Goal: Find specific page/section: Find specific page/section

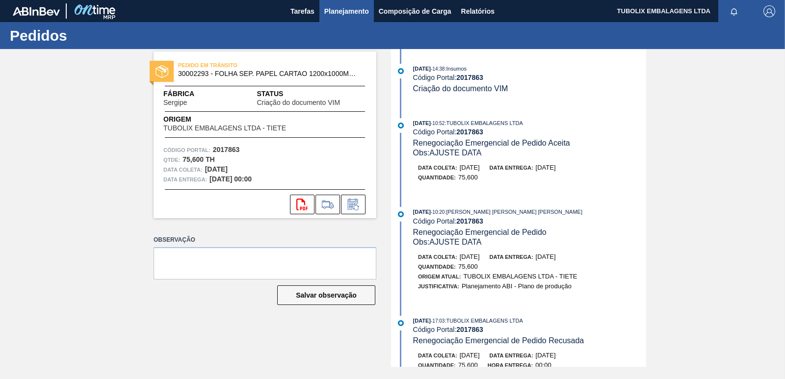
click at [339, 6] on span "Planejamento" at bounding box center [346, 11] width 45 height 12
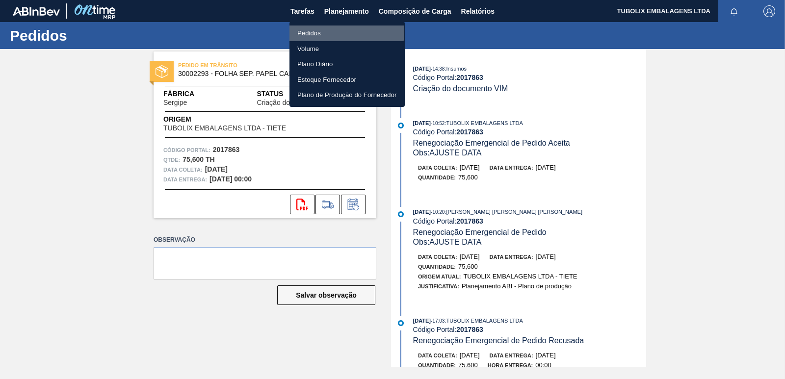
click at [301, 30] on li "Pedidos" at bounding box center [347, 34] width 115 height 16
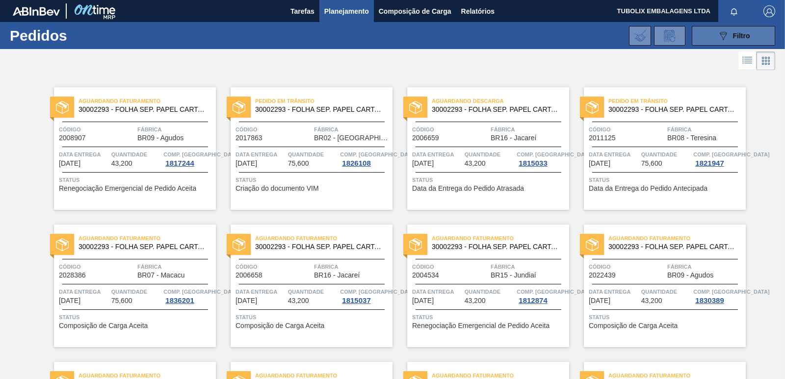
click at [736, 37] on span "Filtro" at bounding box center [741, 36] width 17 height 8
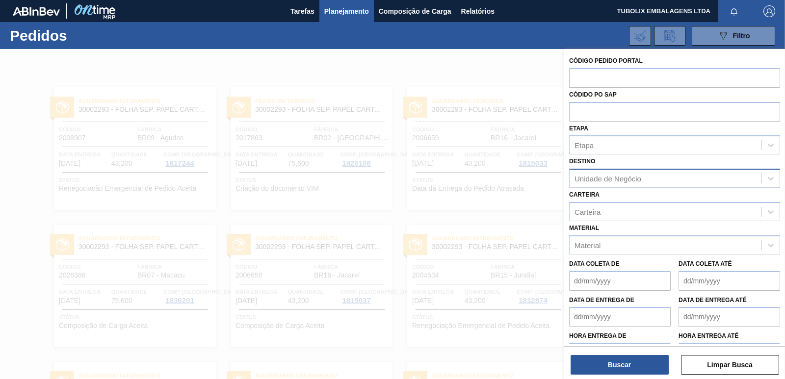
click at [624, 179] on div "Unidade de Negócio" at bounding box center [608, 179] width 67 height 8
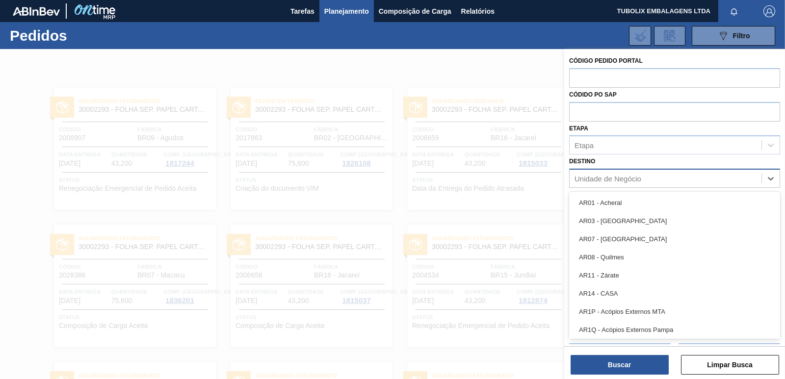
click at [575, 183] on div at bounding box center [575, 179] width 1 height 10
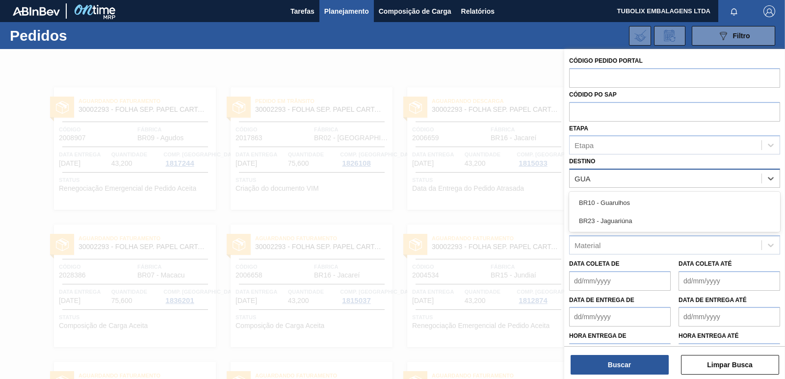
type input "GUAR"
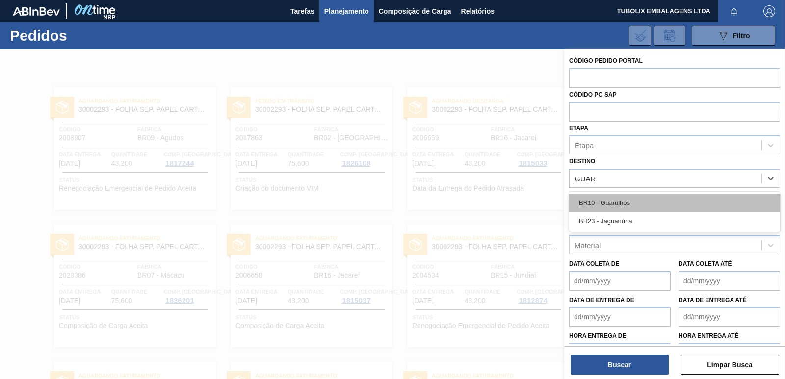
drag, startPoint x: 605, startPoint y: 195, endPoint x: 617, endPoint y: 226, distance: 33.1
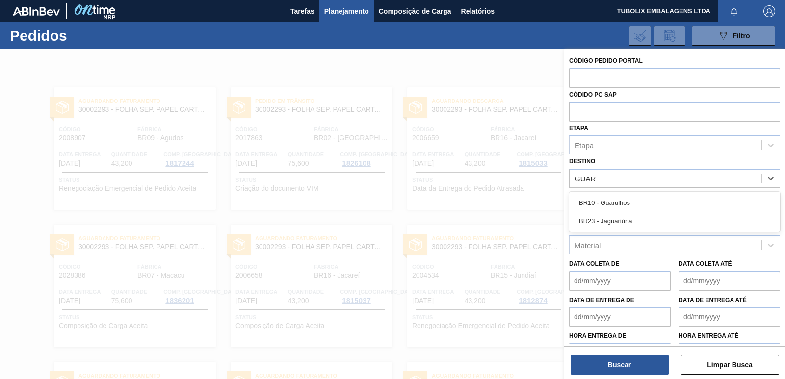
click at [606, 195] on div "BR10 - Guarulhos" at bounding box center [674, 203] width 211 height 18
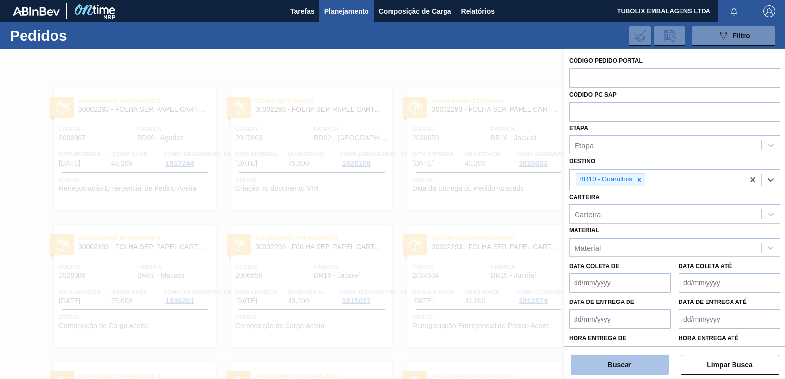
click at [647, 366] on button "Buscar" at bounding box center [620, 365] width 98 height 20
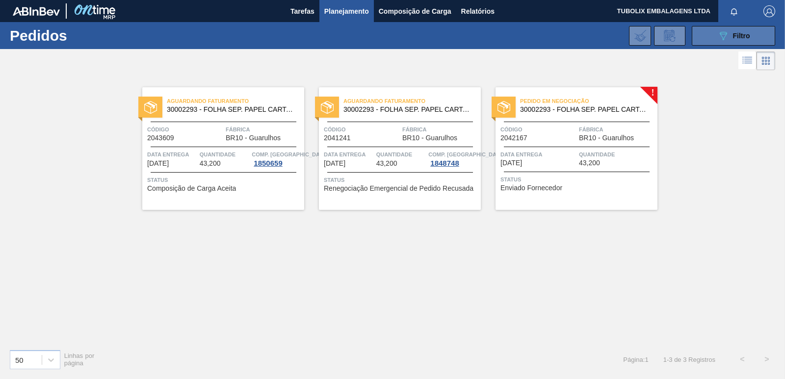
click at [731, 30] on div "089F7B8B-B2A5-4AFE-B5C0-19BA573D28AC Filtro" at bounding box center [733, 36] width 33 height 12
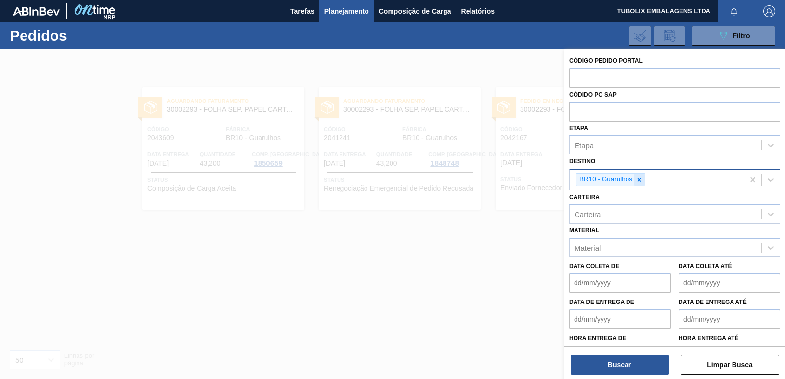
click at [640, 182] on icon at bounding box center [639, 179] width 3 height 3
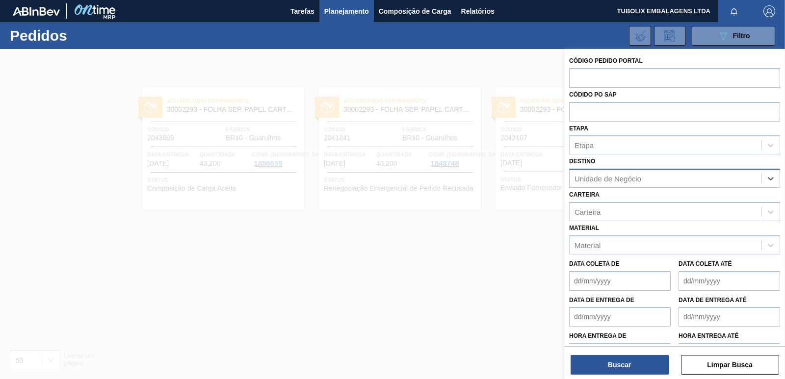
click at [640, 182] on div "Unidade de Negócio" at bounding box center [608, 179] width 67 height 8
type input "JACAR"
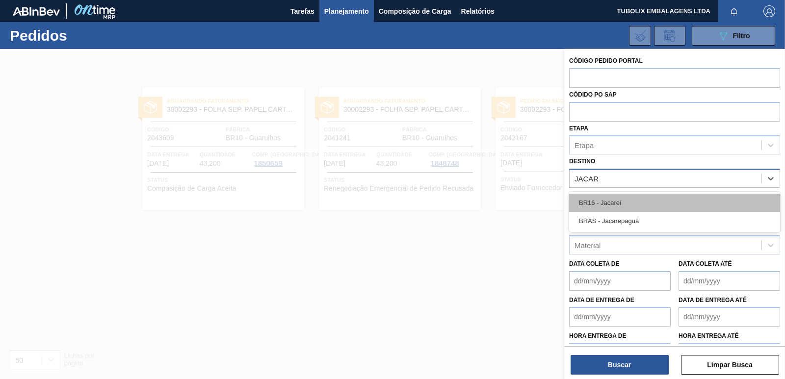
click at [617, 207] on div "BR16 - Jacareí" at bounding box center [674, 203] width 211 height 18
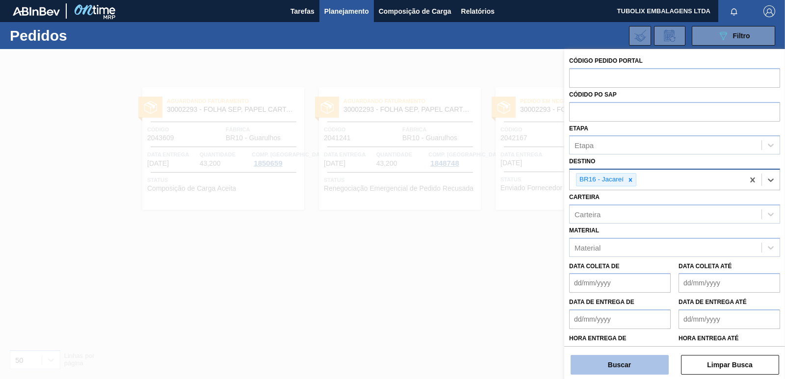
click at [641, 363] on button "Buscar" at bounding box center [620, 365] width 98 height 20
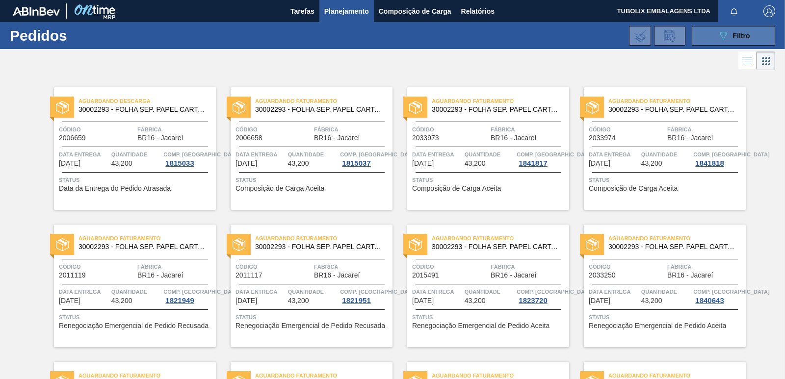
click at [720, 34] on icon at bounding box center [723, 36] width 7 height 8
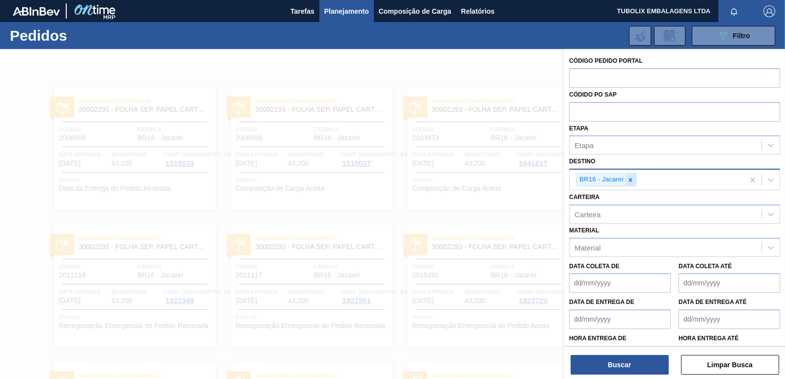
click at [631, 178] on icon at bounding box center [630, 180] width 7 height 7
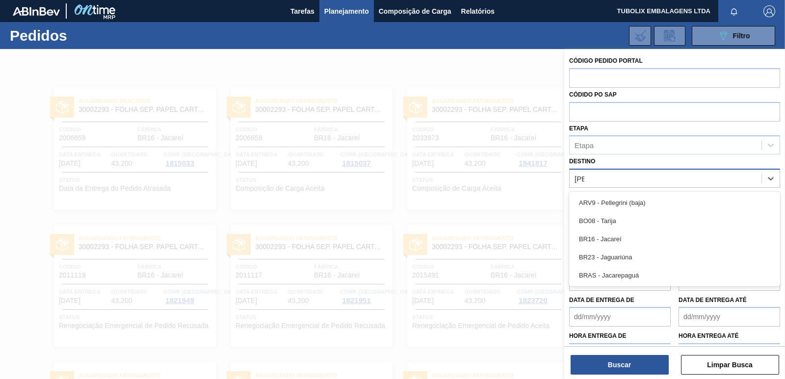
type input "JAG"
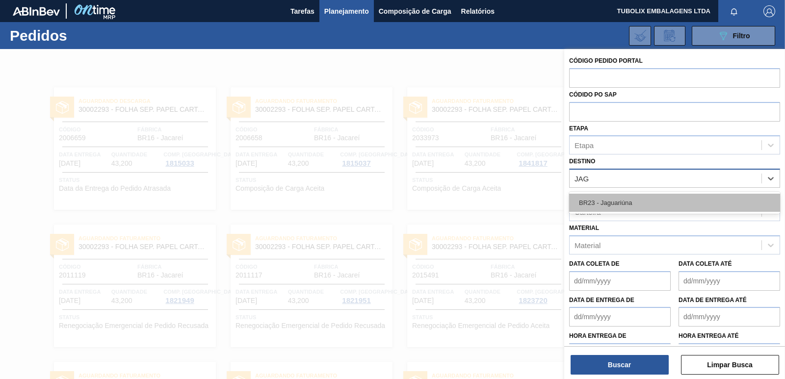
click at [623, 199] on div "BR23 - Jaguariúna" at bounding box center [674, 203] width 211 height 18
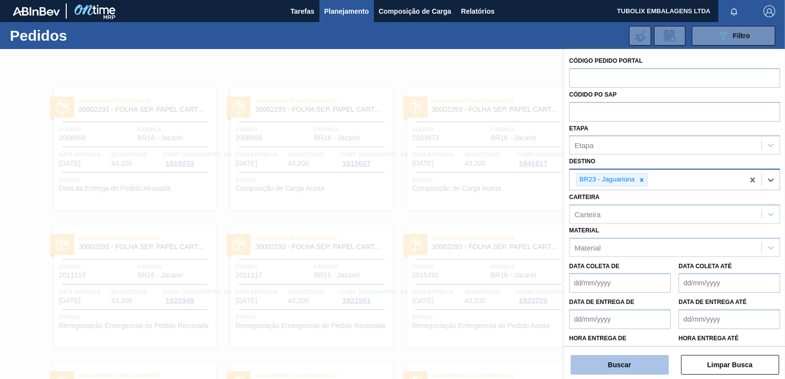
click at [641, 367] on button "Buscar" at bounding box center [620, 365] width 98 height 20
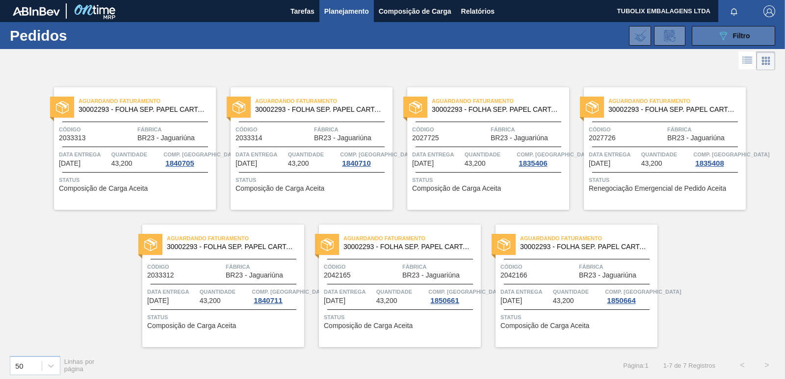
click at [723, 36] on icon at bounding box center [723, 36] width 7 height 8
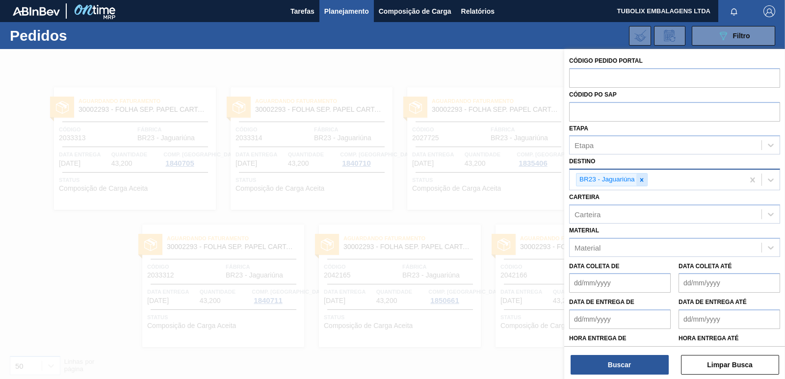
click at [639, 175] on div at bounding box center [641, 180] width 11 height 12
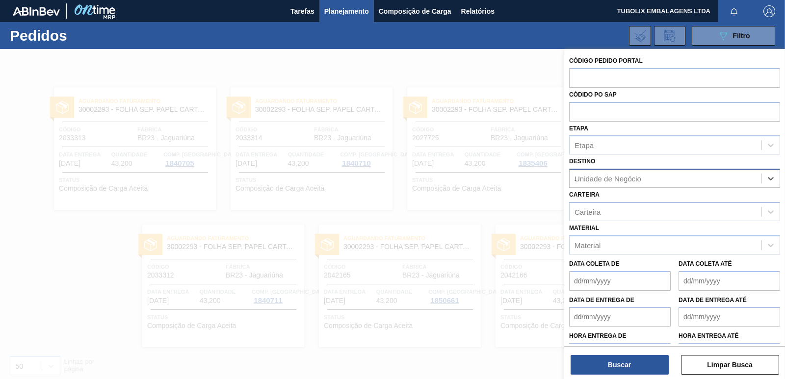
type input "JU"
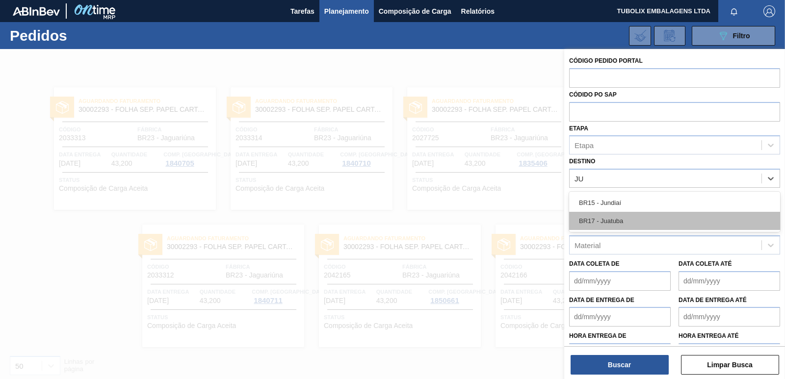
click at [612, 221] on div "BR17 - Juatuba" at bounding box center [674, 221] width 211 height 18
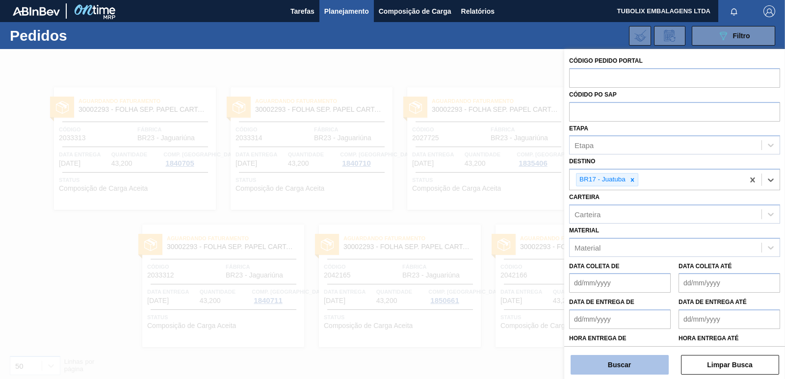
click at [625, 363] on button "Buscar" at bounding box center [620, 365] width 98 height 20
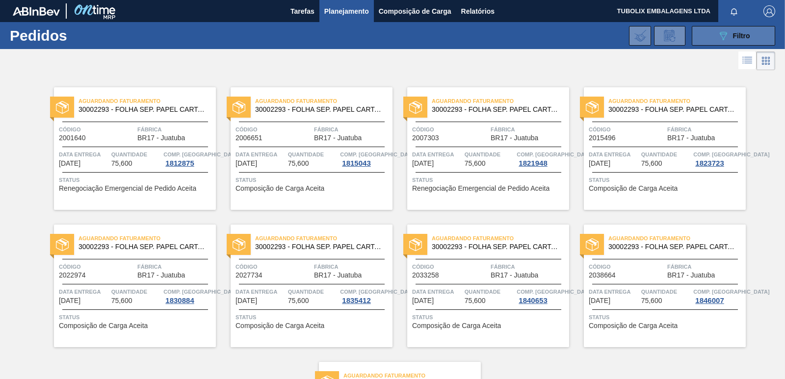
click at [714, 38] on button "089F7B8B-B2A5-4AFE-B5C0-19BA573D28AC Filtro" at bounding box center [733, 36] width 83 height 20
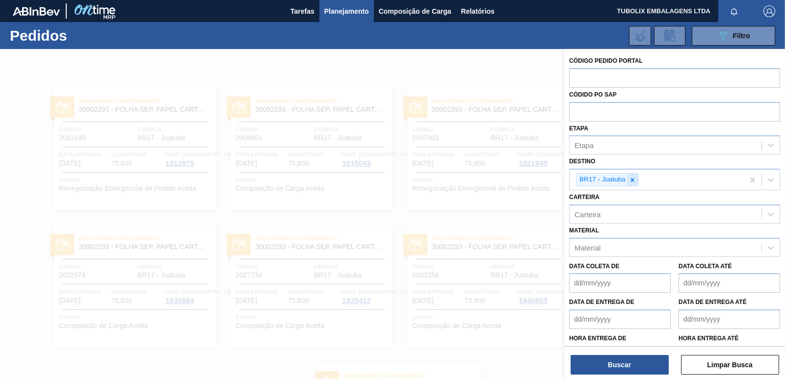
click at [631, 177] on icon at bounding box center [632, 180] width 7 height 7
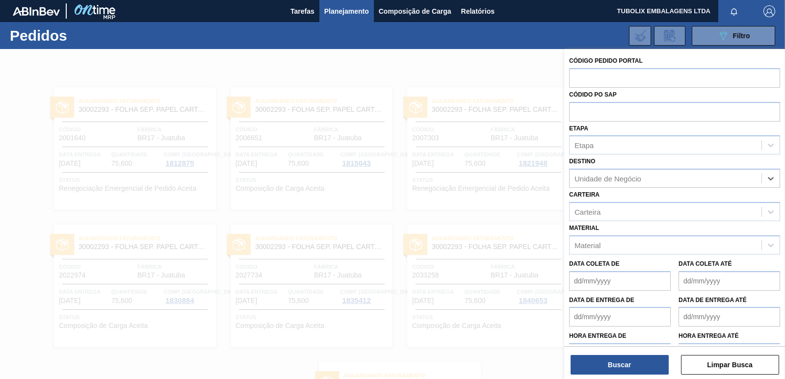
click at [631, 177] on div "Unidade de Negócio" at bounding box center [608, 179] width 67 height 8
click at [664, 180] on div "Unidade de Negócio" at bounding box center [666, 179] width 192 height 14
type input "JUNDI"
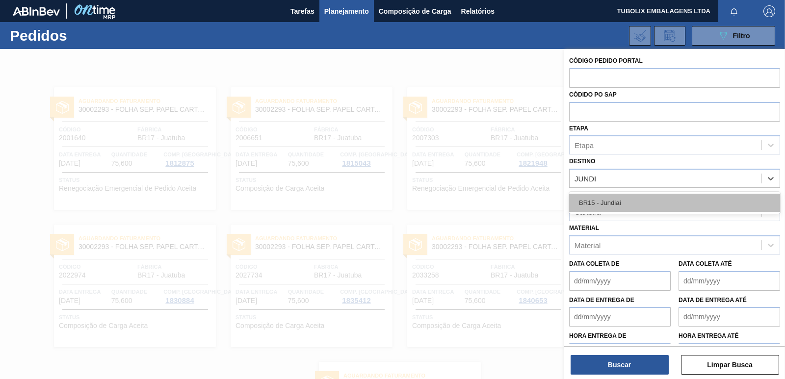
click at [612, 209] on div "BR15 - Jundiaí" at bounding box center [674, 203] width 211 height 18
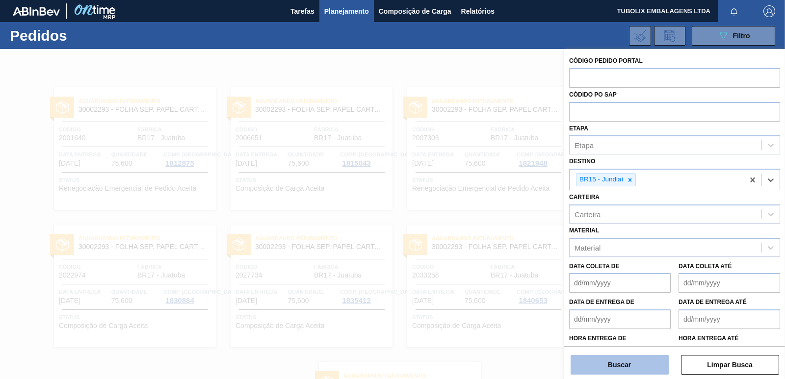
click at [624, 366] on button "Buscar" at bounding box center [620, 365] width 98 height 20
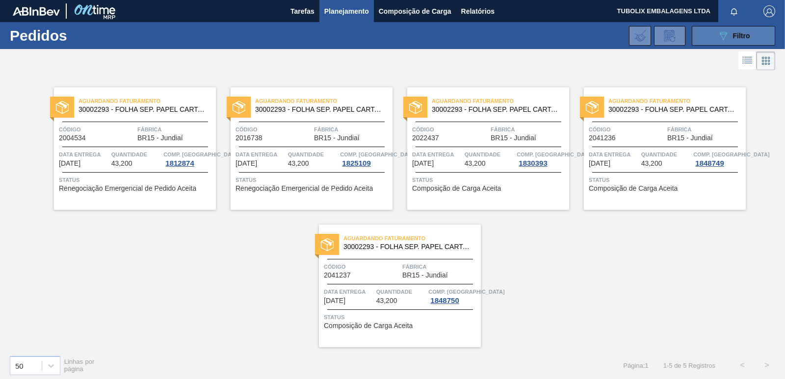
click at [709, 35] on button "089F7B8B-B2A5-4AFE-B5C0-19BA573D28AC Filtro" at bounding box center [733, 36] width 83 height 20
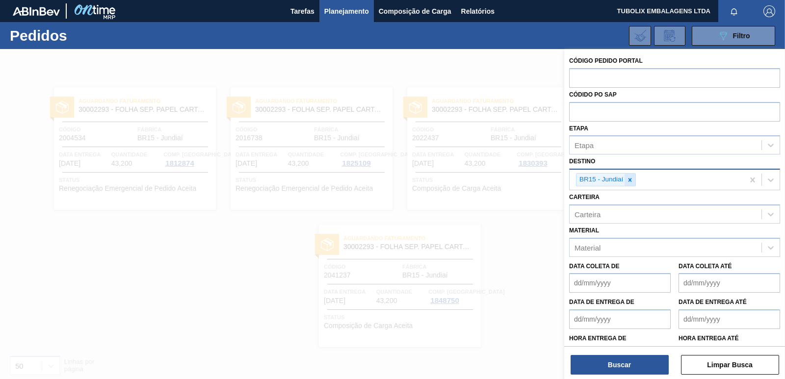
click at [632, 177] on icon at bounding box center [630, 180] width 7 height 7
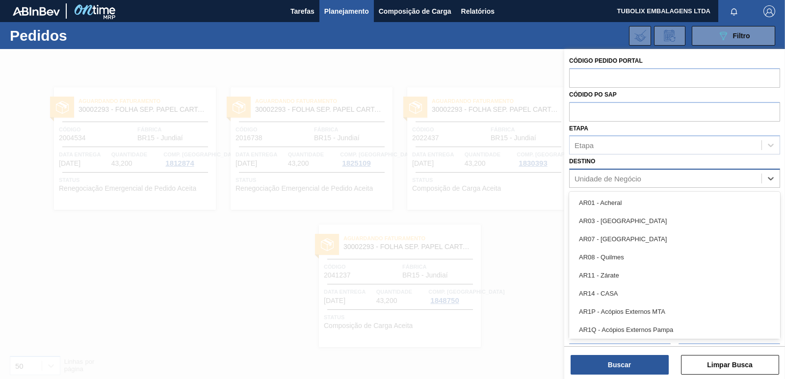
click at [602, 179] on div "Unidade de Negócio" at bounding box center [608, 179] width 67 height 8
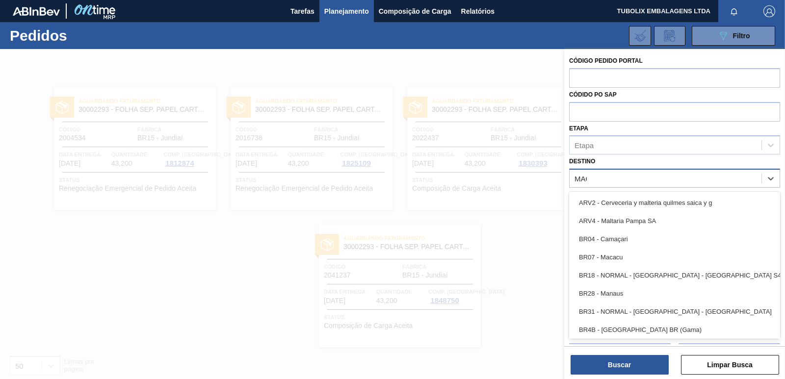
type input "MACA"
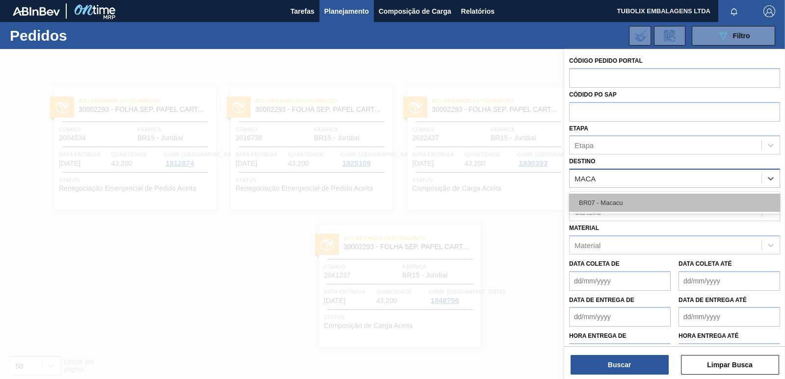
click at [601, 194] on div "BR07 - Macacu" at bounding box center [674, 203] width 211 height 18
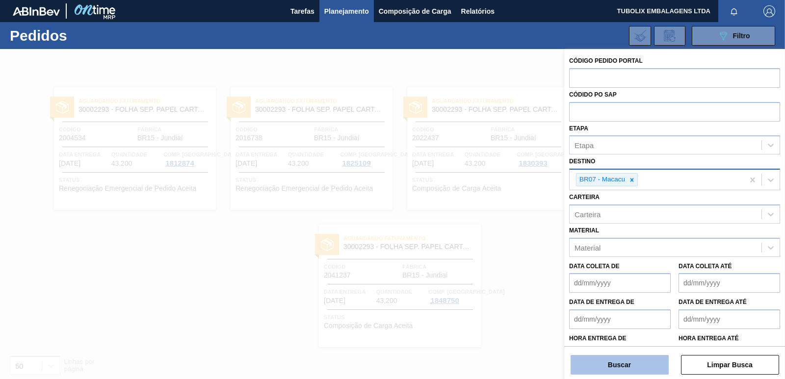
click at [630, 357] on button "Buscar" at bounding box center [620, 365] width 98 height 20
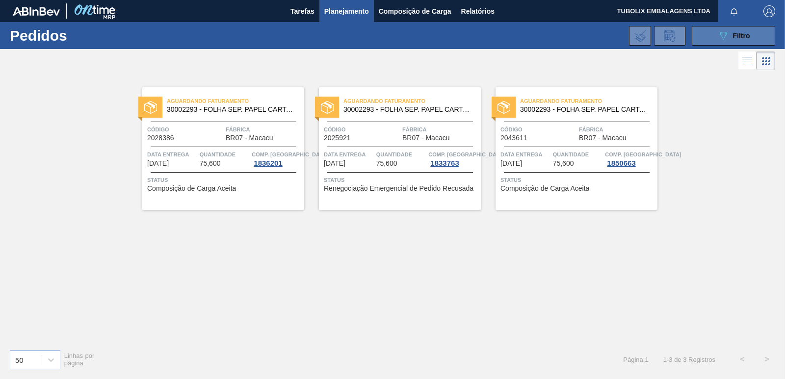
click at [730, 32] on div "089F7B8B-B2A5-4AFE-B5C0-19BA573D28AC Filtro" at bounding box center [733, 36] width 33 height 12
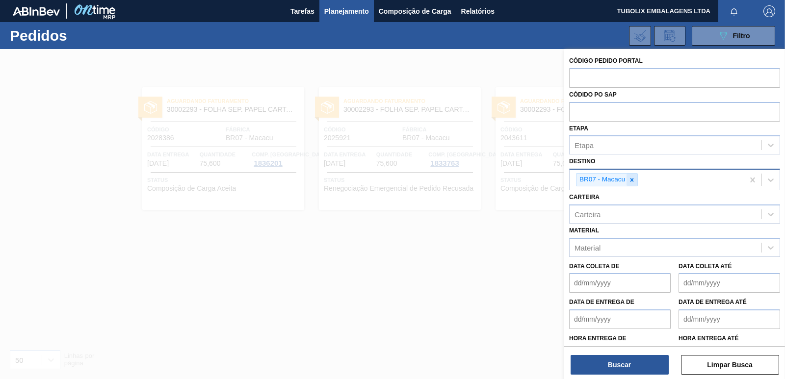
click at [631, 181] on icon at bounding box center [632, 180] width 7 height 7
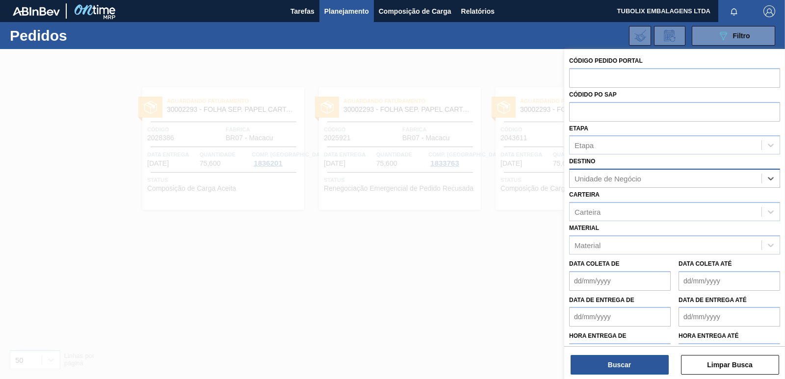
click at [631, 179] on div "Unidade de Negócio" at bounding box center [608, 179] width 67 height 8
type input "SERG"
click at [620, 193] on div "BR02 - [GEOGRAPHIC_DATA]" at bounding box center [674, 203] width 211 height 22
drag, startPoint x: 620, startPoint y: 195, endPoint x: 619, endPoint y: 201, distance: 6.0
click at [619, 196] on div "BR02 - [GEOGRAPHIC_DATA]" at bounding box center [674, 203] width 211 height 18
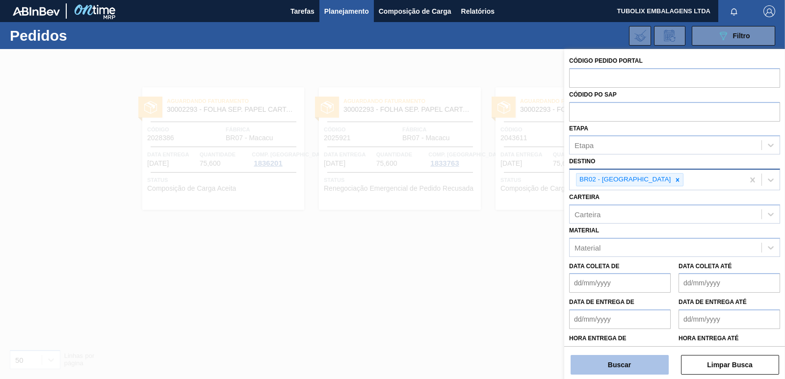
click at [625, 359] on button "Buscar" at bounding box center [620, 365] width 98 height 20
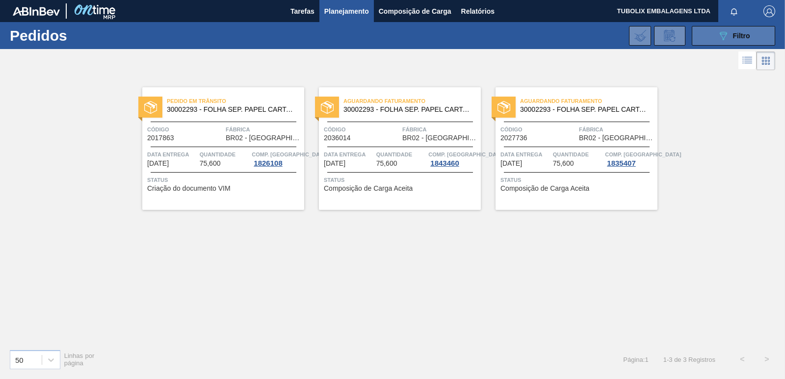
click at [718, 40] on icon "089F7B8B-B2A5-4AFE-B5C0-19BA573D28AC" at bounding box center [723, 36] width 12 height 12
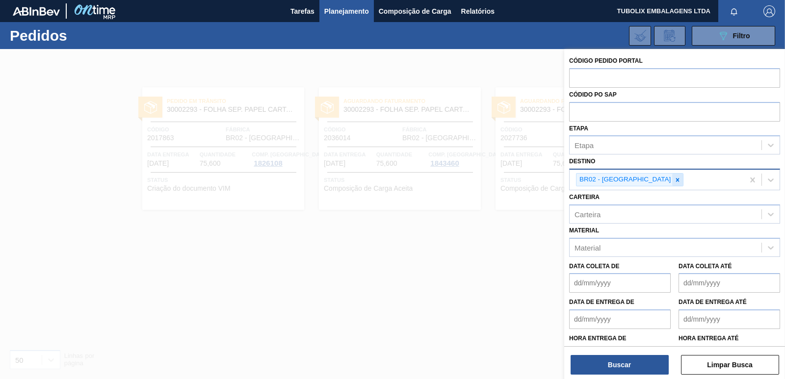
click at [672, 182] on div at bounding box center [677, 180] width 11 height 12
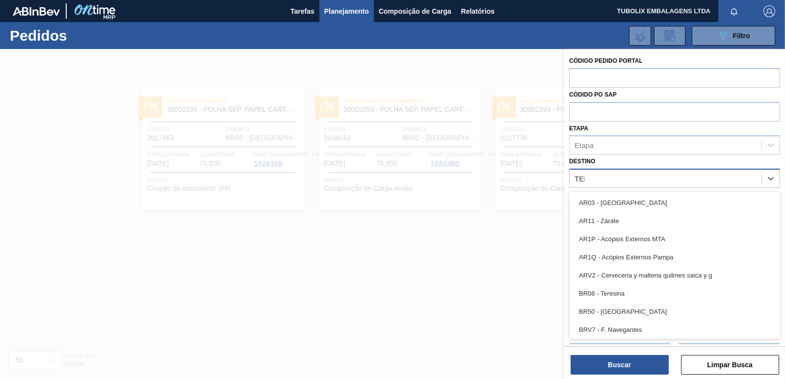
type input "TERE"
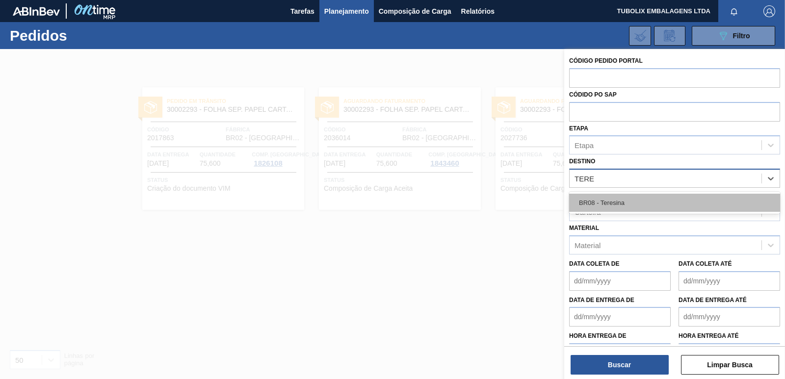
click at [624, 198] on div "BR08 - Teresina" at bounding box center [674, 203] width 211 height 18
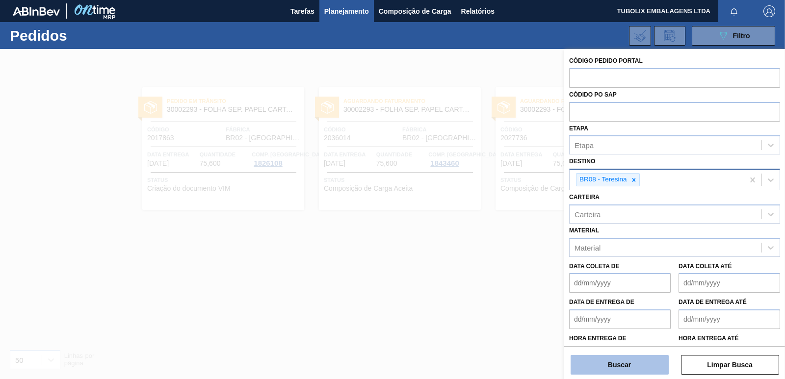
click at [610, 360] on button "Buscar" at bounding box center [620, 365] width 98 height 20
